Goal: Task Accomplishment & Management: Manage account settings

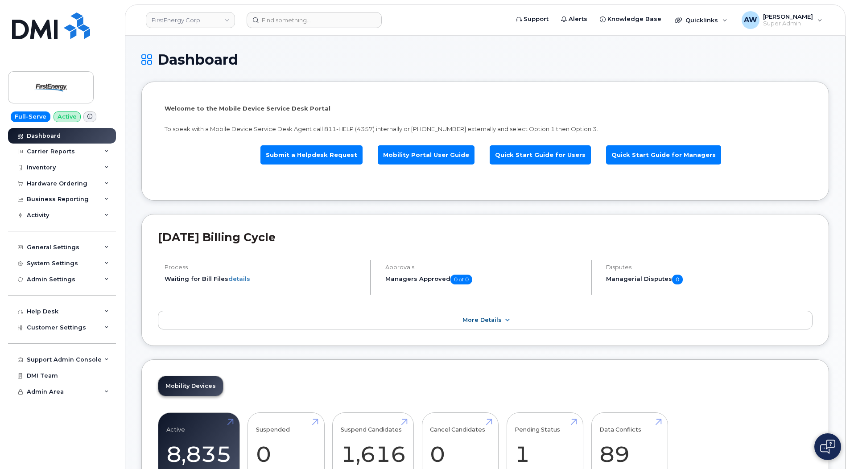
scroll to position [994, 0]
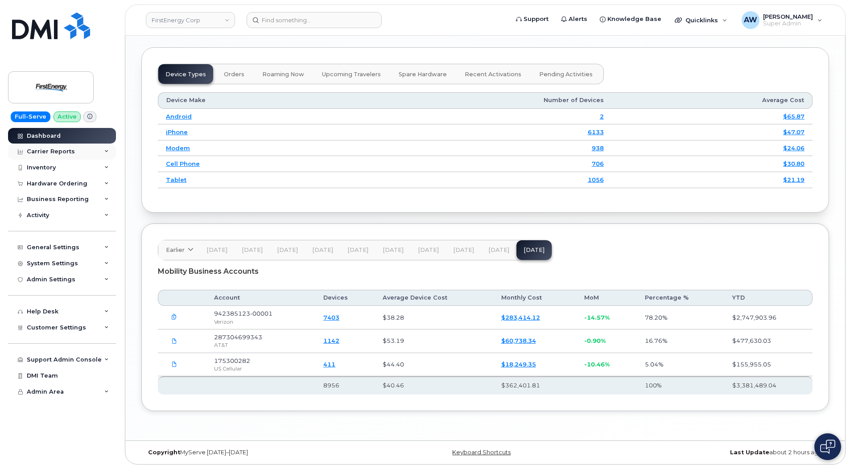
click at [67, 155] on div "Carrier Reports" at bounding box center [51, 151] width 48 height 7
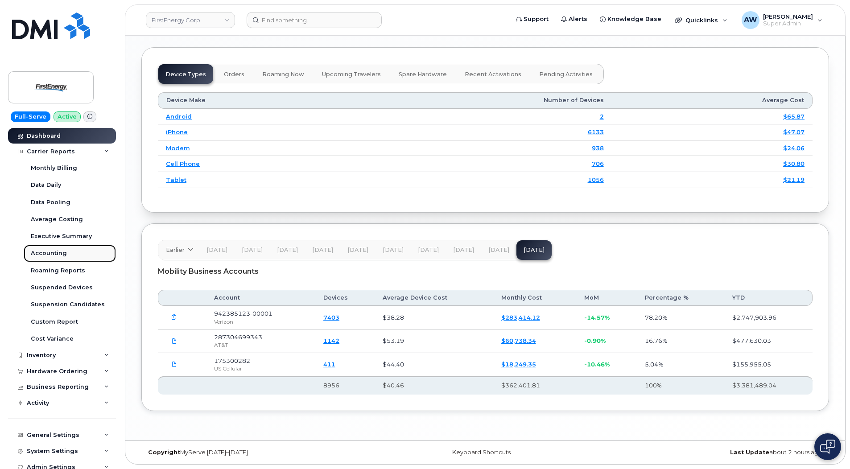
click at [74, 252] on link "Accounting" at bounding box center [70, 253] width 92 height 17
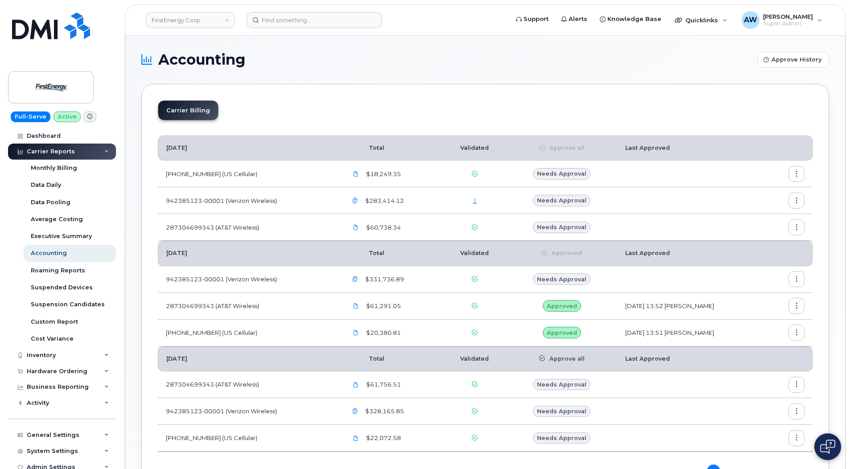
click at [473, 201] on link "1" at bounding box center [475, 200] width 4 height 7
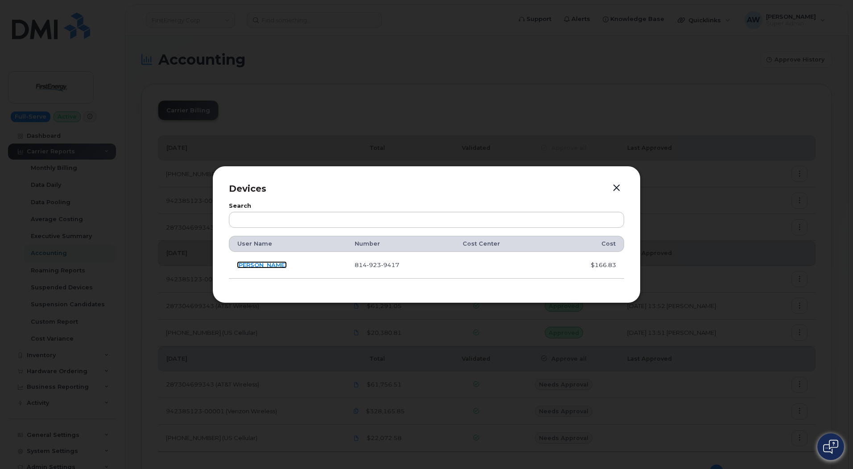
click at [273, 267] on link "Daniel Bender" at bounding box center [262, 264] width 50 height 7
click at [617, 192] on button "button" at bounding box center [616, 188] width 13 height 12
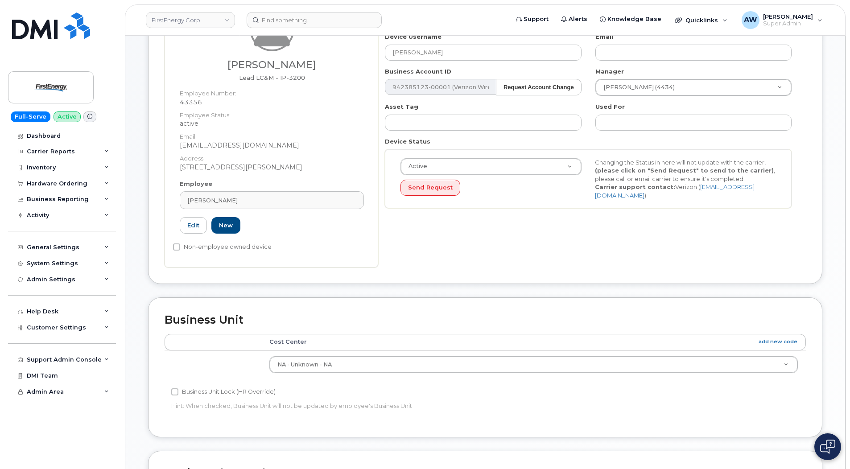
scroll to position [178, 0]
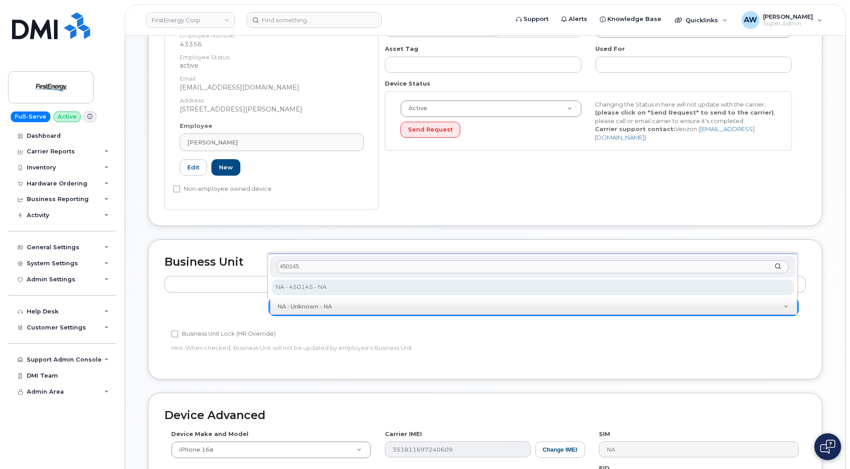
type input "450145"
type input "29510366"
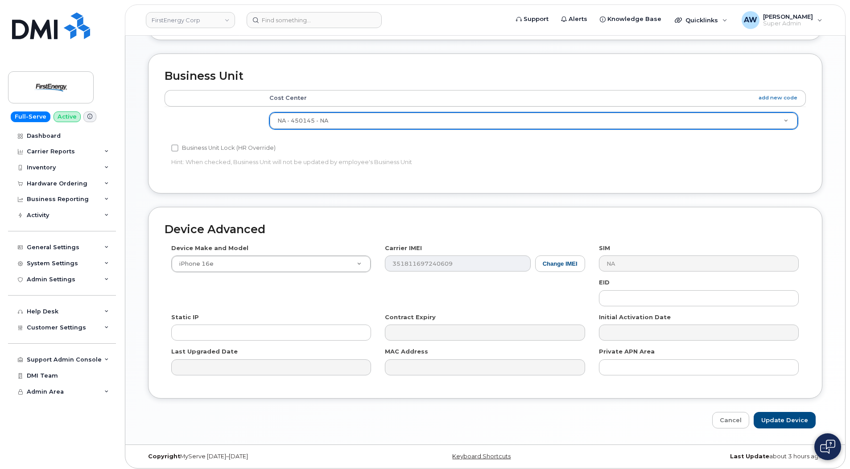
scroll to position [368, 0]
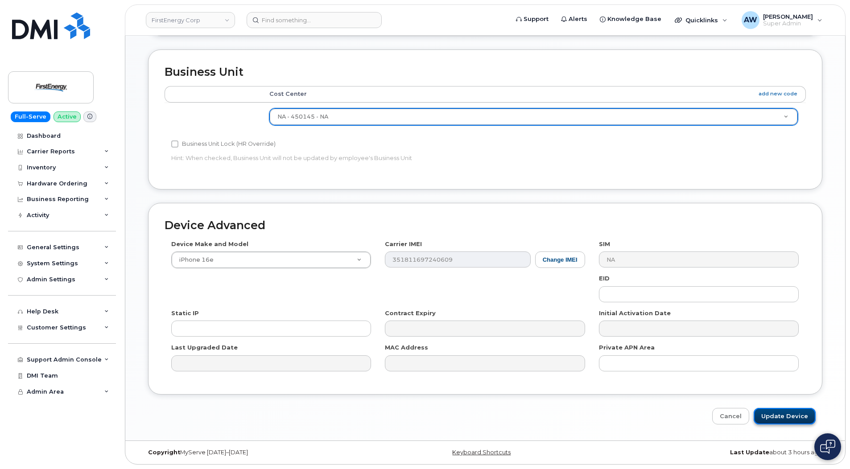
click at [805, 421] on input "Update Device" at bounding box center [785, 416] width 62 height 17
type input "Saving..."
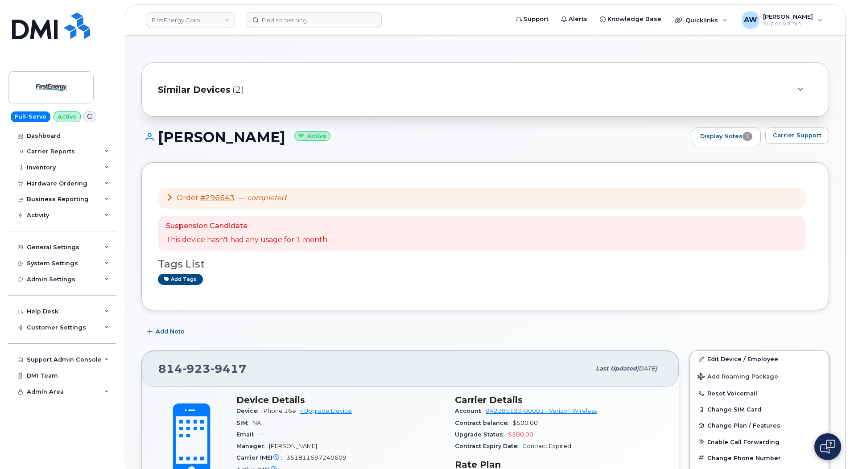
scroll to position [345, 0]
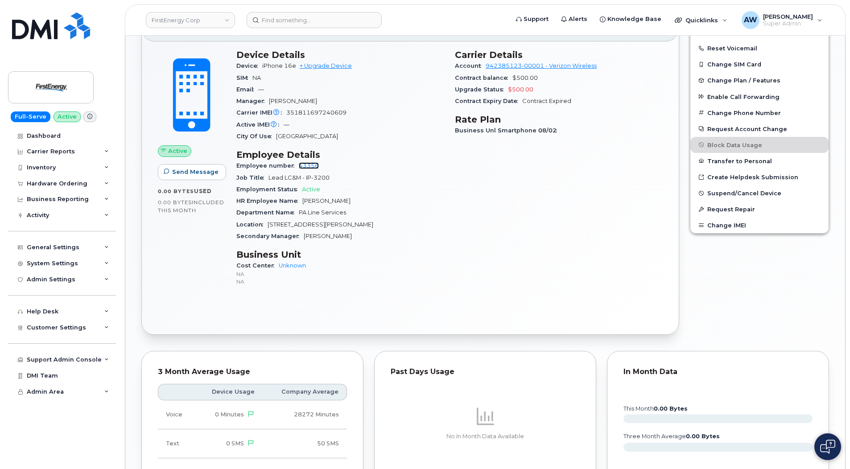
drag, startPoint x: 308, startPoint y: 165, endPoint x: 271, endPoint y: 99, distance: 76.3
click at [308, 165] on link "43356" at bounding box center [309, 165] width 20 height 7
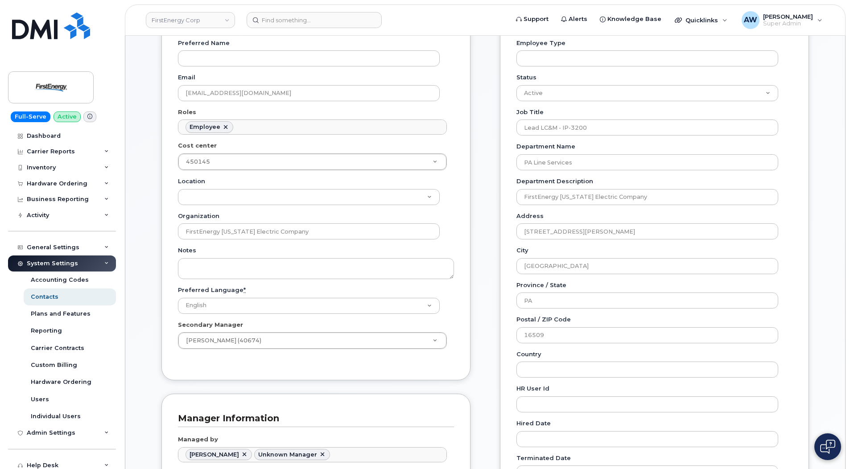
scroll to position [178, 0]
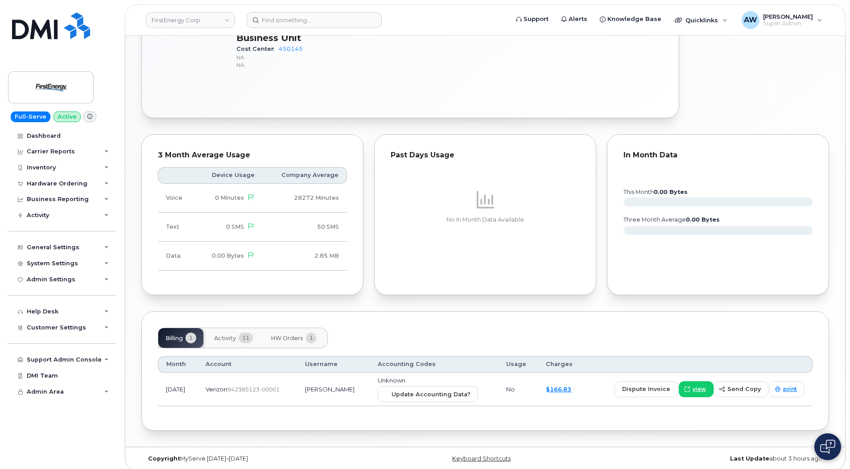
scroll to position [492, 0]
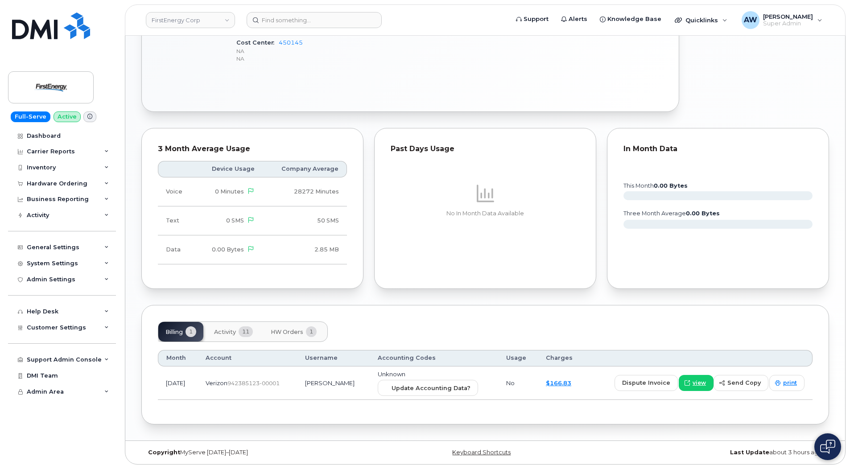
click at [445, 379] on td "Unknown Update Accounting Data?" at bounding box center [434, 384] width 128 height 34
click at [443, 384] on span "Update Accounting Data?" at bounding box center [431, 388] width 79 height 8
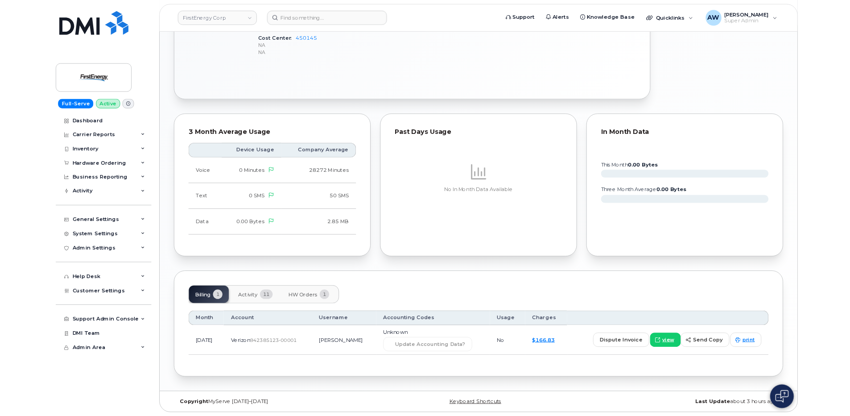
scroll to position [225, 0]
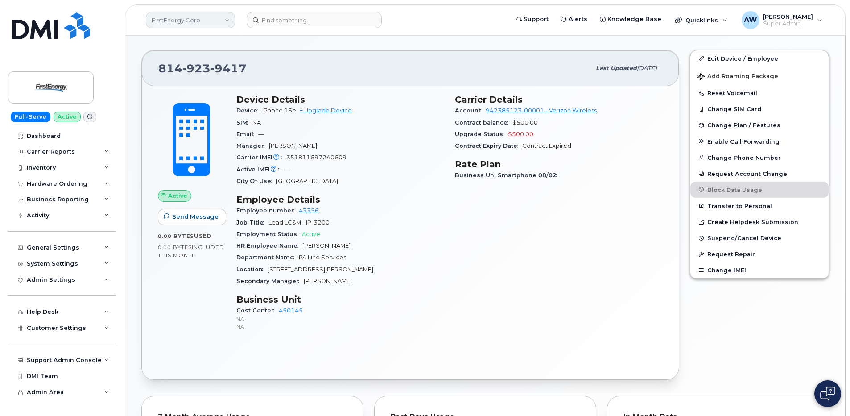
click at [194, 20] on link "FirstEnergy Corp" at bounding box center [190, 20] width 89 height 16
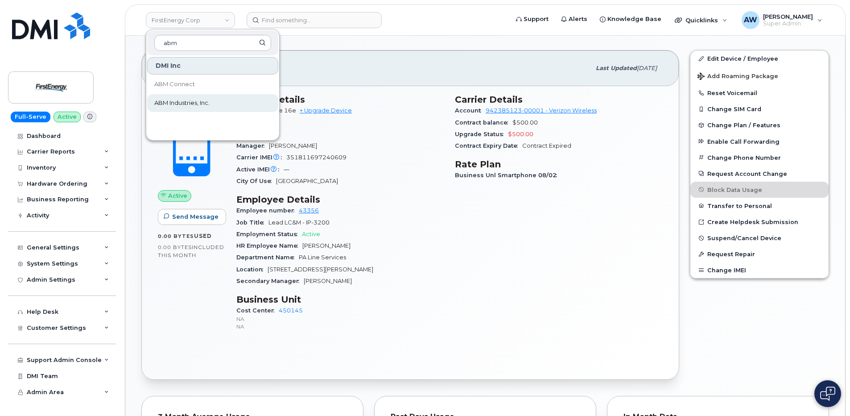
type input "abm"
click at [223, 106] on link "ABM Industries, Inc." at bounding box center [212, 103] width 131 height 18
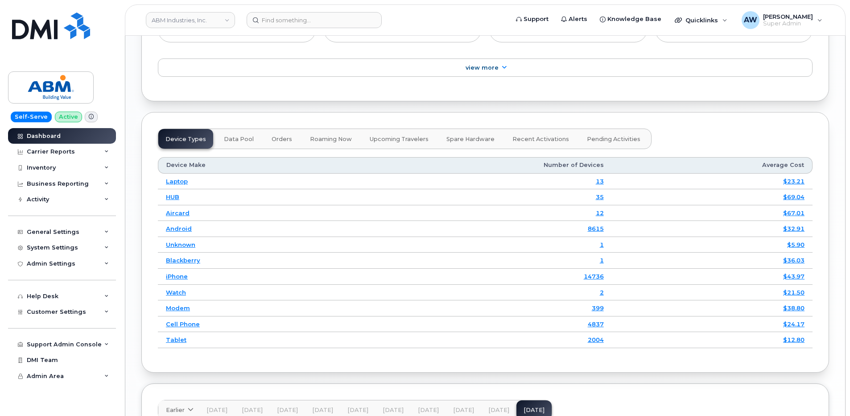
scroll to position [1160, 0]
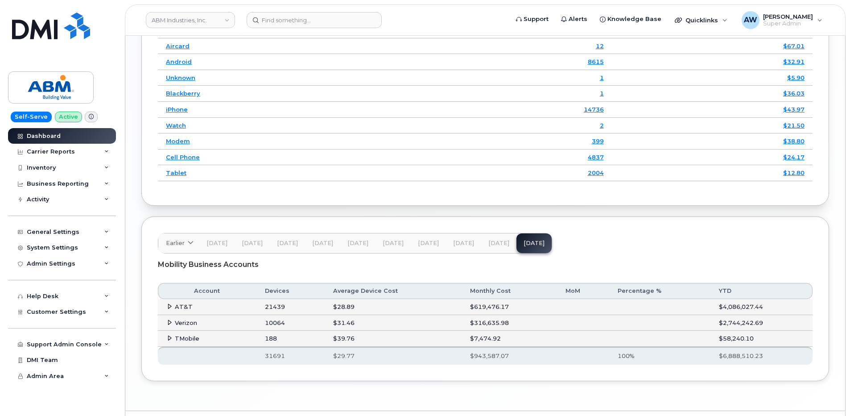
click at [172, 310] on span at bounding box center [169, 306] width 7 height 7
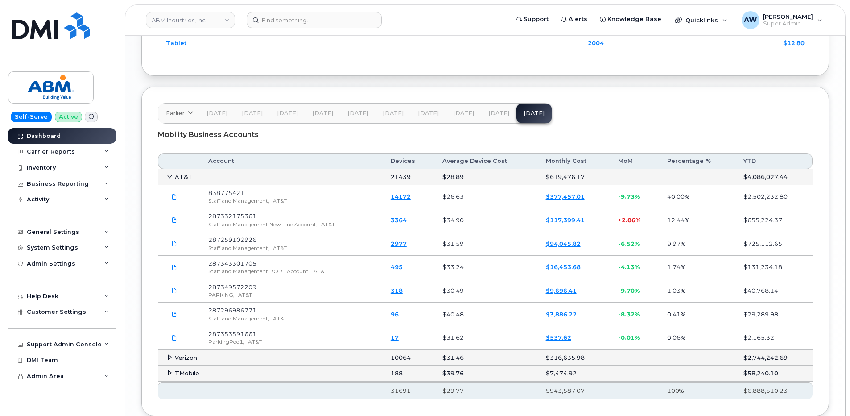
scroll to position [1293, 0]
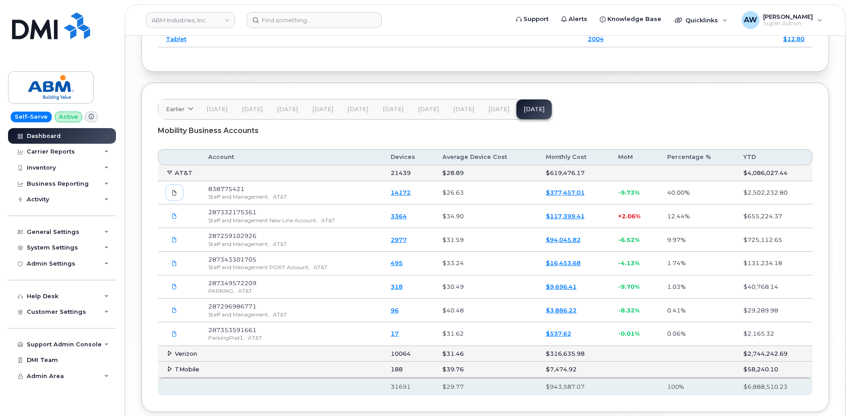
click at [176, 190] on icon at bounding box center [174, 192] width 5 height 5
click at [172, 216] on icon at bounding box center [174, 215] width 5 height 5
click at [172, 174] on icon at bounding box center [170, 172] width 6 height 6
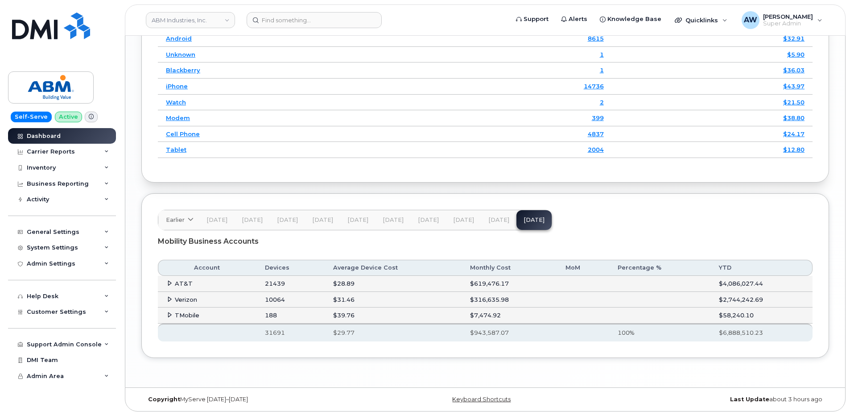
click at [181, 296] on span "Verizon" at bounding box center [186, 299] width 22 height 7
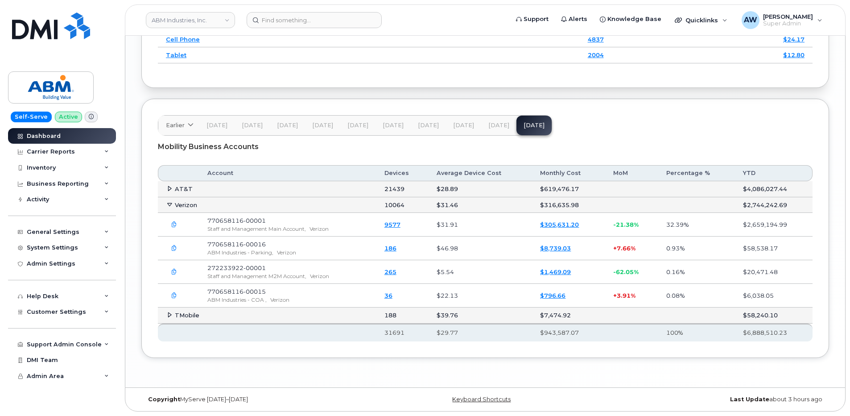
click at [191, 313] on span "TMobile" at bounding box center [187, 314] width 25 height 7
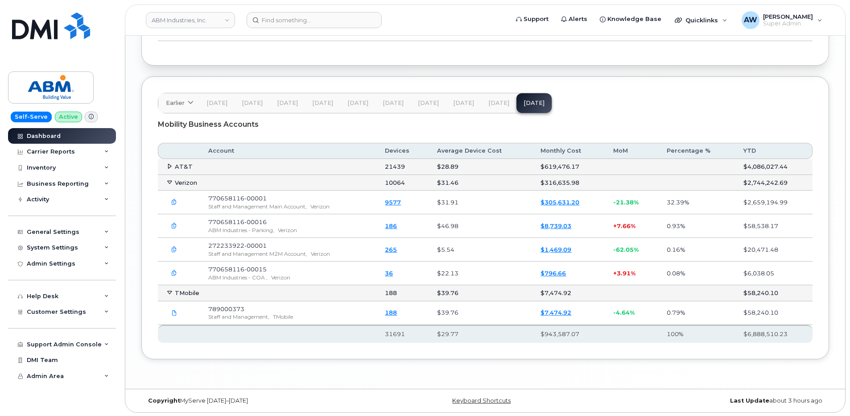
scroll to position [1301, 0]
click at [185, 291] on span "TMobile" at bounding box center [187, 291] width 25 height 7
